Goal: Transaction & Acquisition: Subscribe to service/newsletter

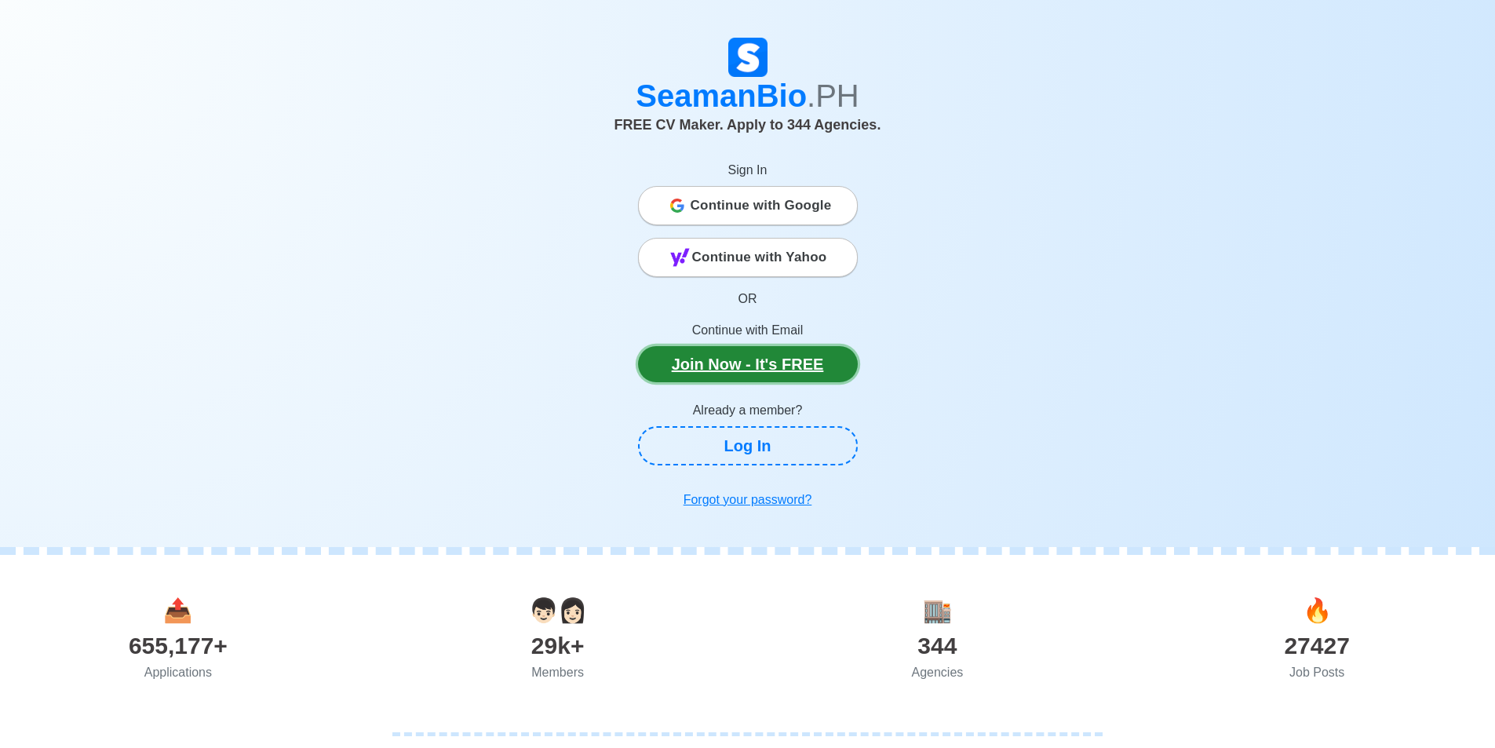
click at [743, 369] on link "Join Now - It's FREE" at bounding box center [748, 364] width 220 height 36
click at [743, 206] on span "Continue with Google" at bounding box center [761, 205] width 141 height 31
click at [743, 207] on span "Continue with Google" at bounding box center [761, 205] width 141 height 31
